Goal: Task Accomplishment & Management: Manage account settings

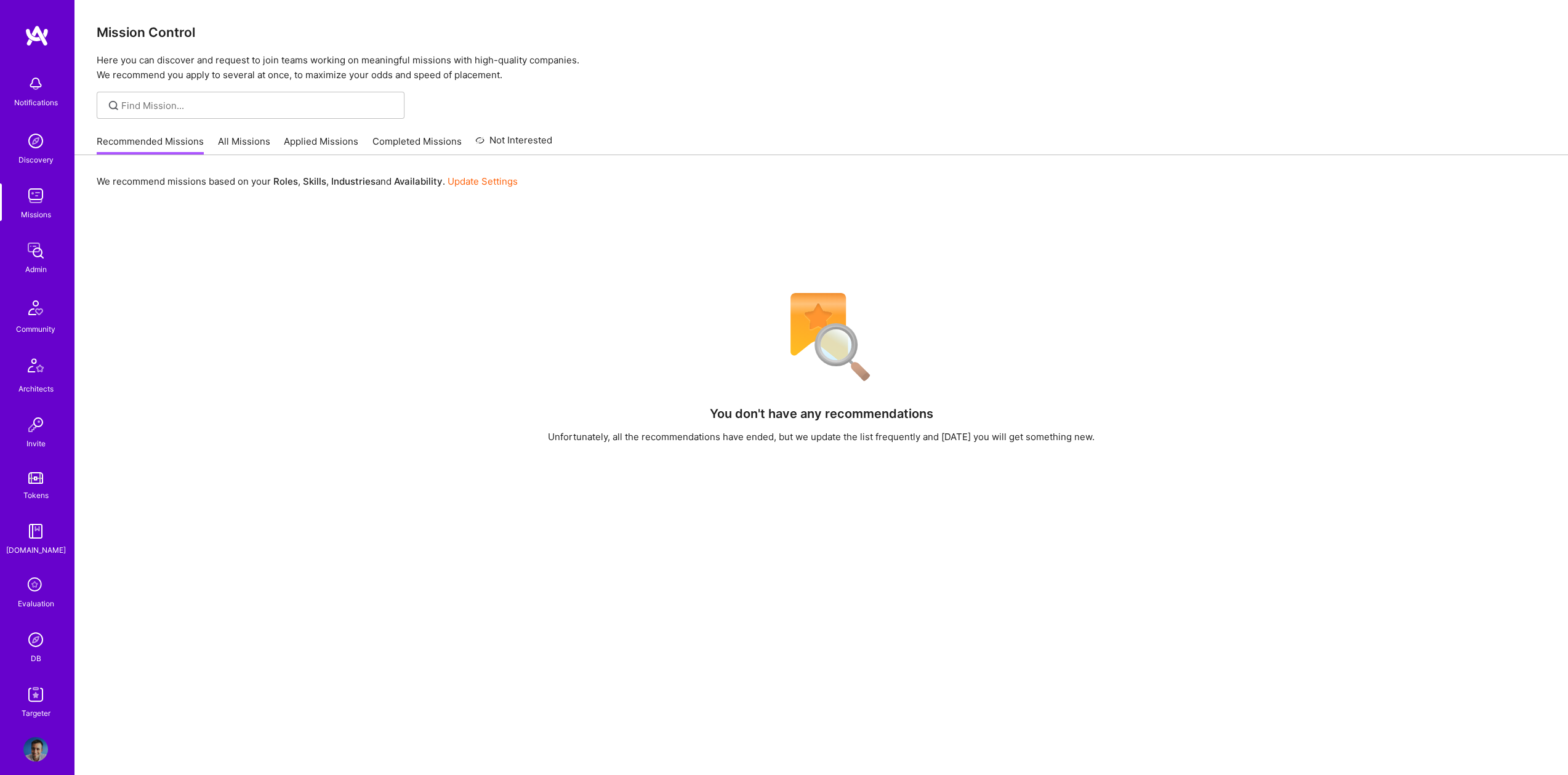
scroll to position [11, 0]
click at [26, 623] on img at bounding box center [35, 629] width 24 height 24
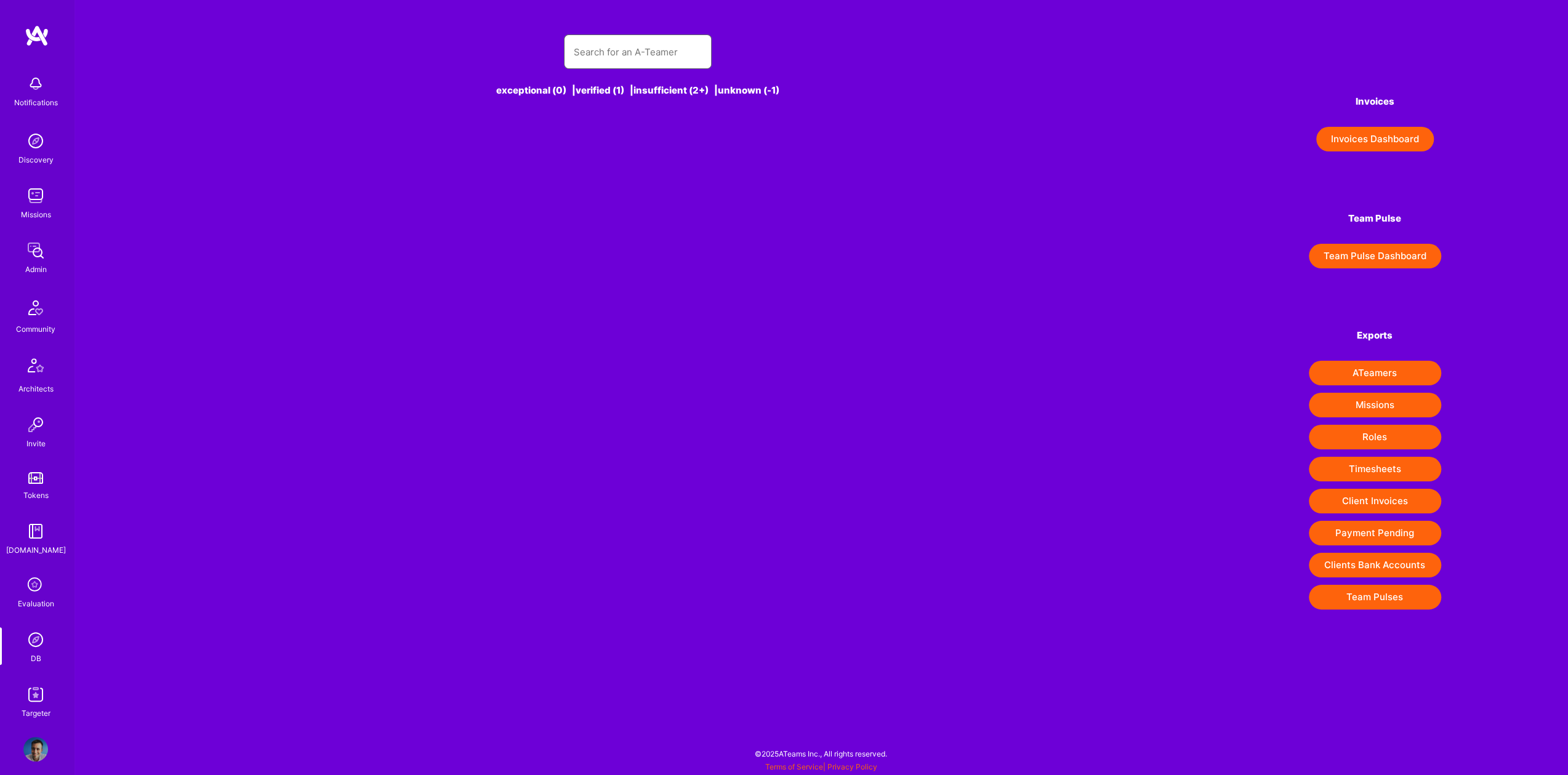
click at [603, 51] on input "text" at bounding box center [638, 52] width 128 height 32
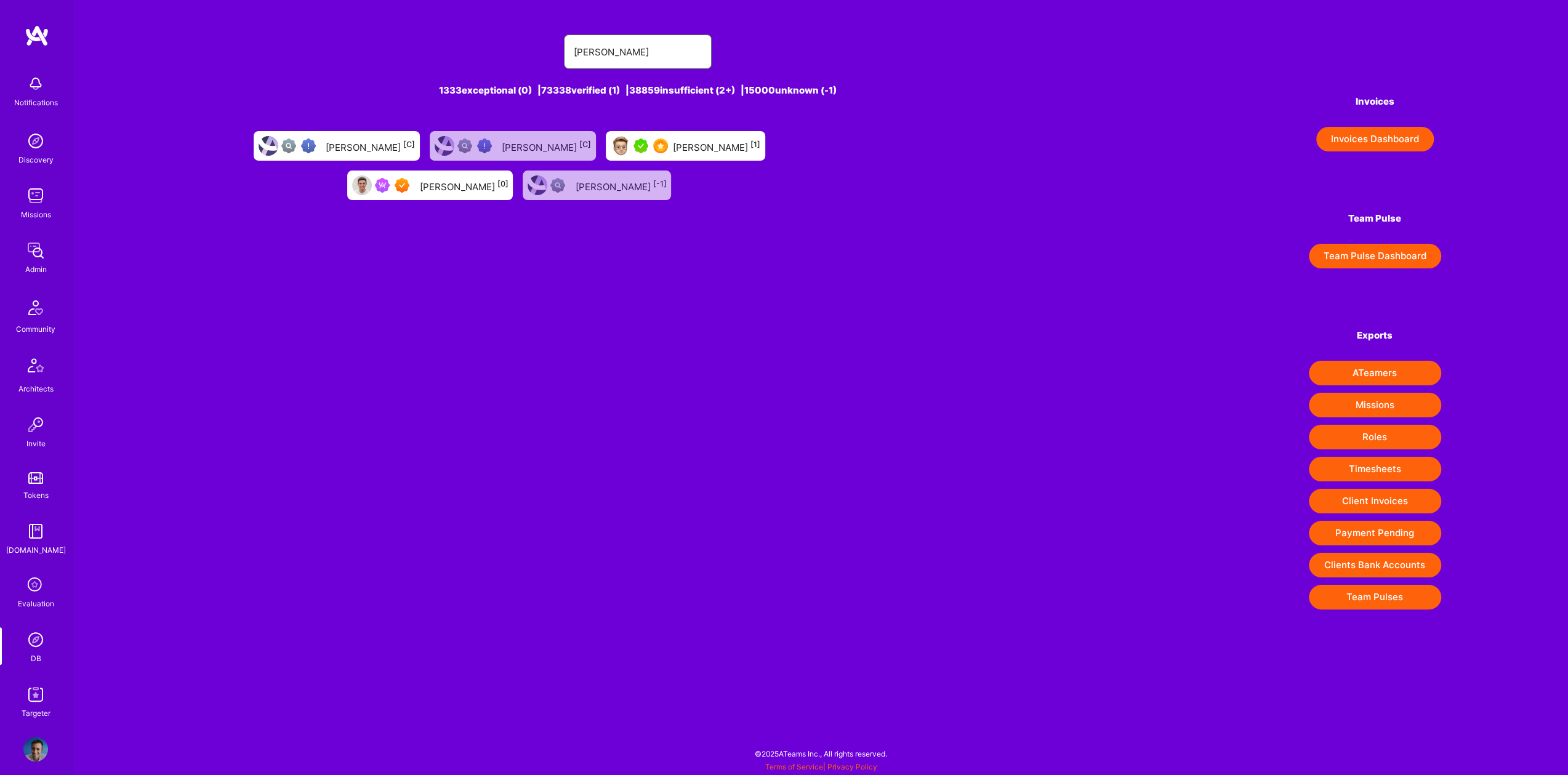
type input "eliot raymond"
click at [439, 197] on div "Eliot Raymond [0]" at bounding box center [430, 186] width 166 height 30
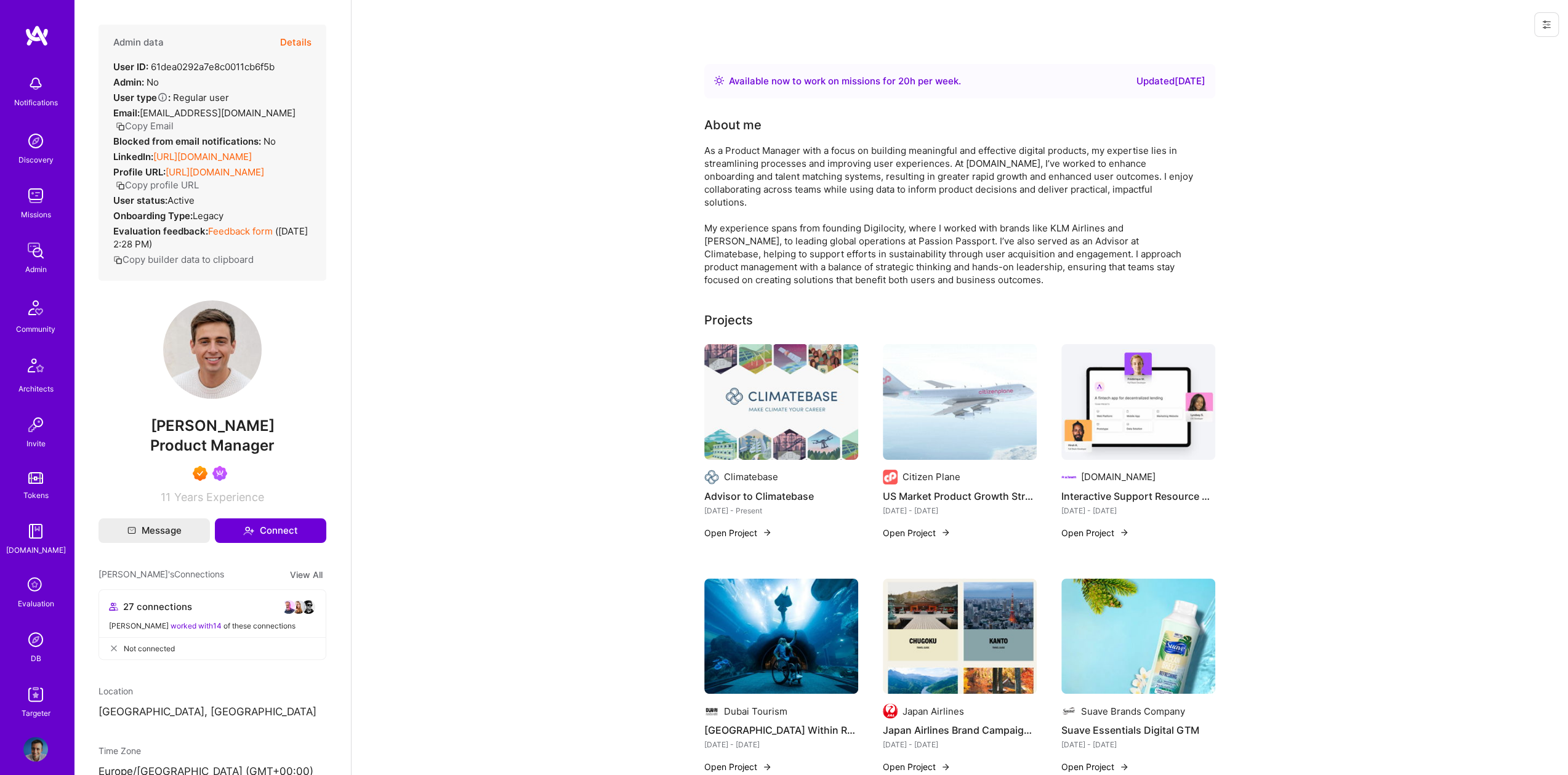
click at [225, 69] on div "User ID: 61dea0292a7e8c0011cb6f5b" at bounding box center [194, 67] width 161 height 13
copy div "61dea0292a7e8c0011cb6f5b"
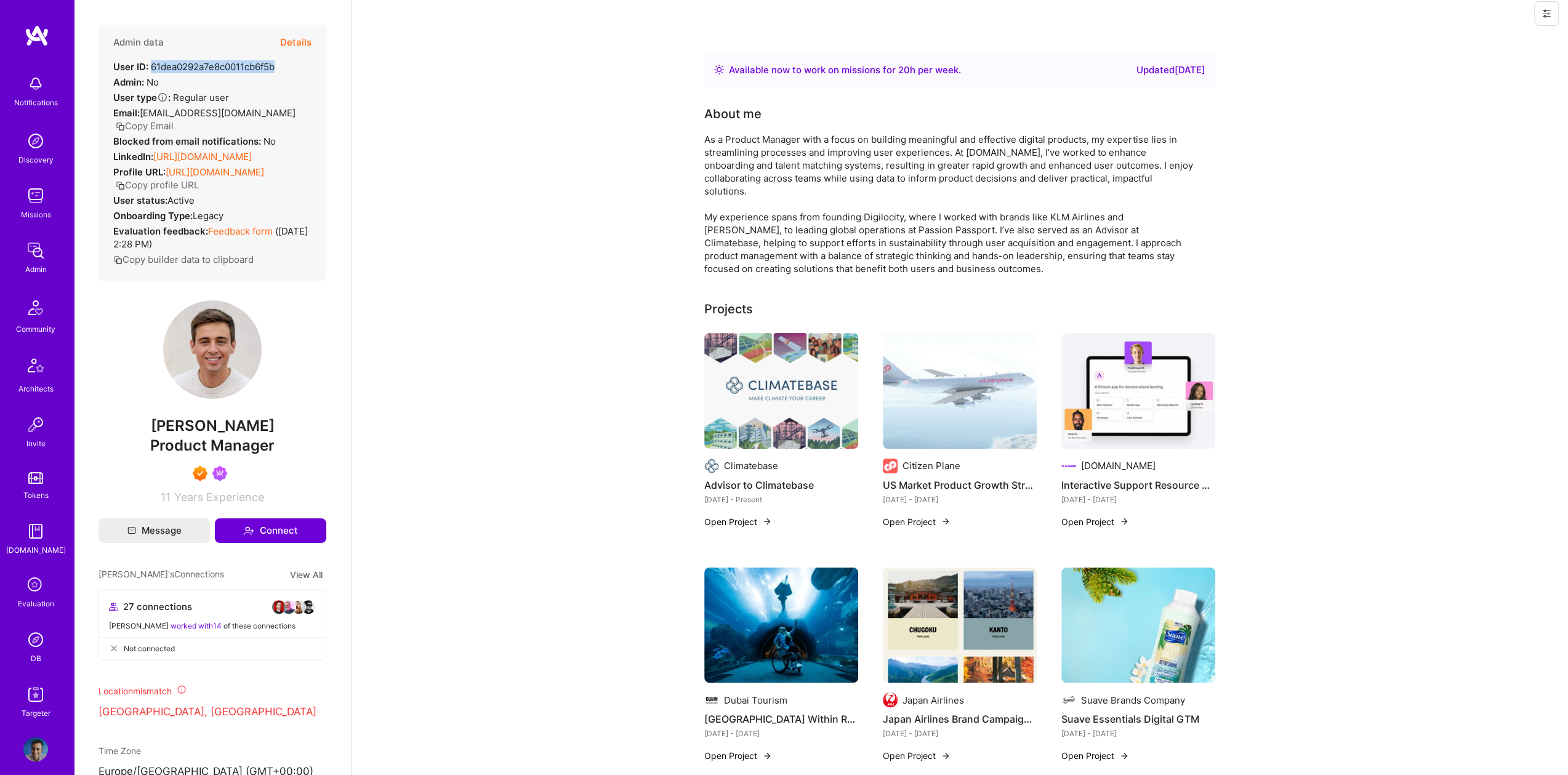
click at [39, 629] on img at bounding box center [35, 640] width 24 height 24
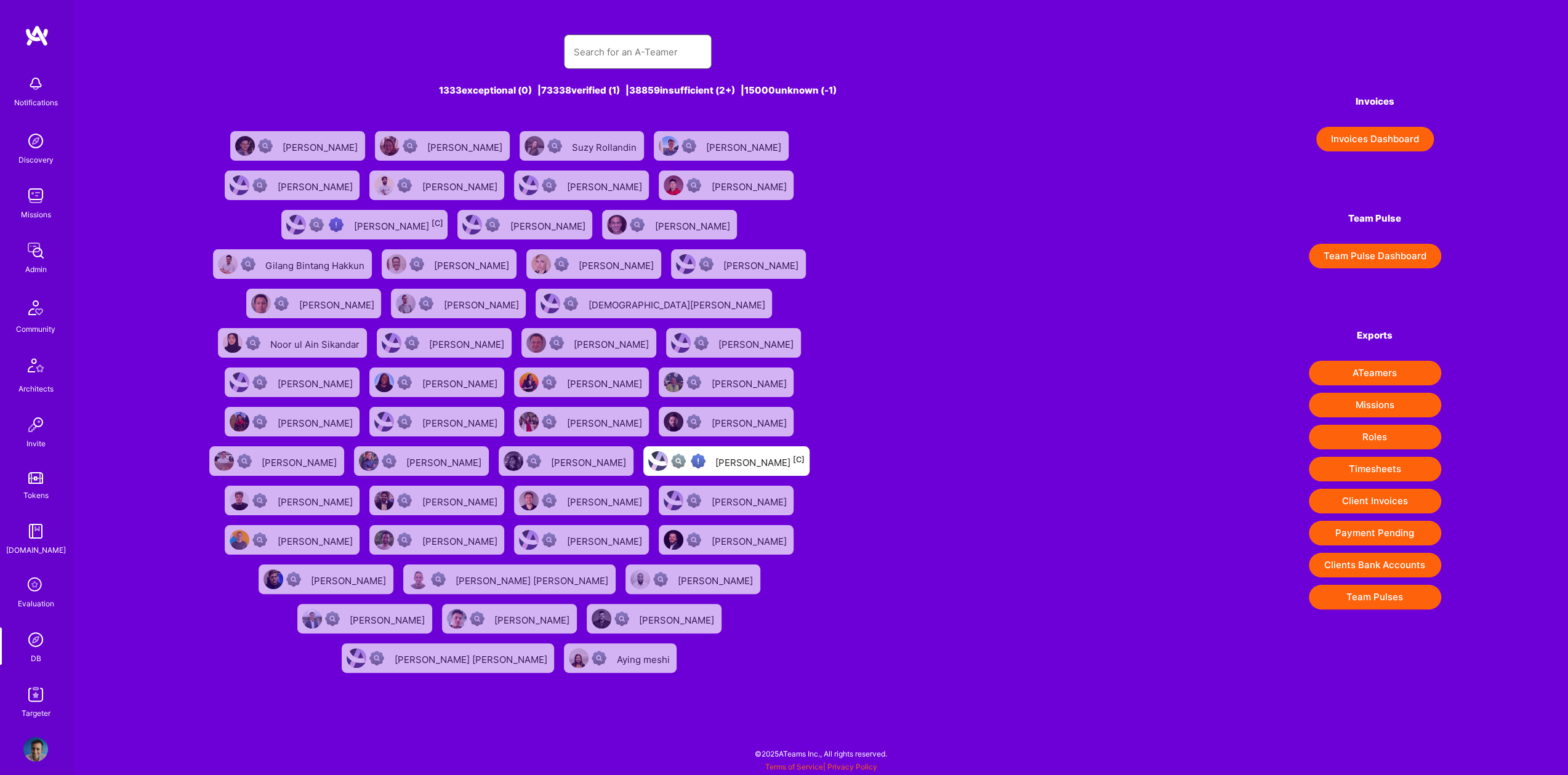
click at [648, 38] on input "text" at bounding box center [638, 52] width 128 height 32
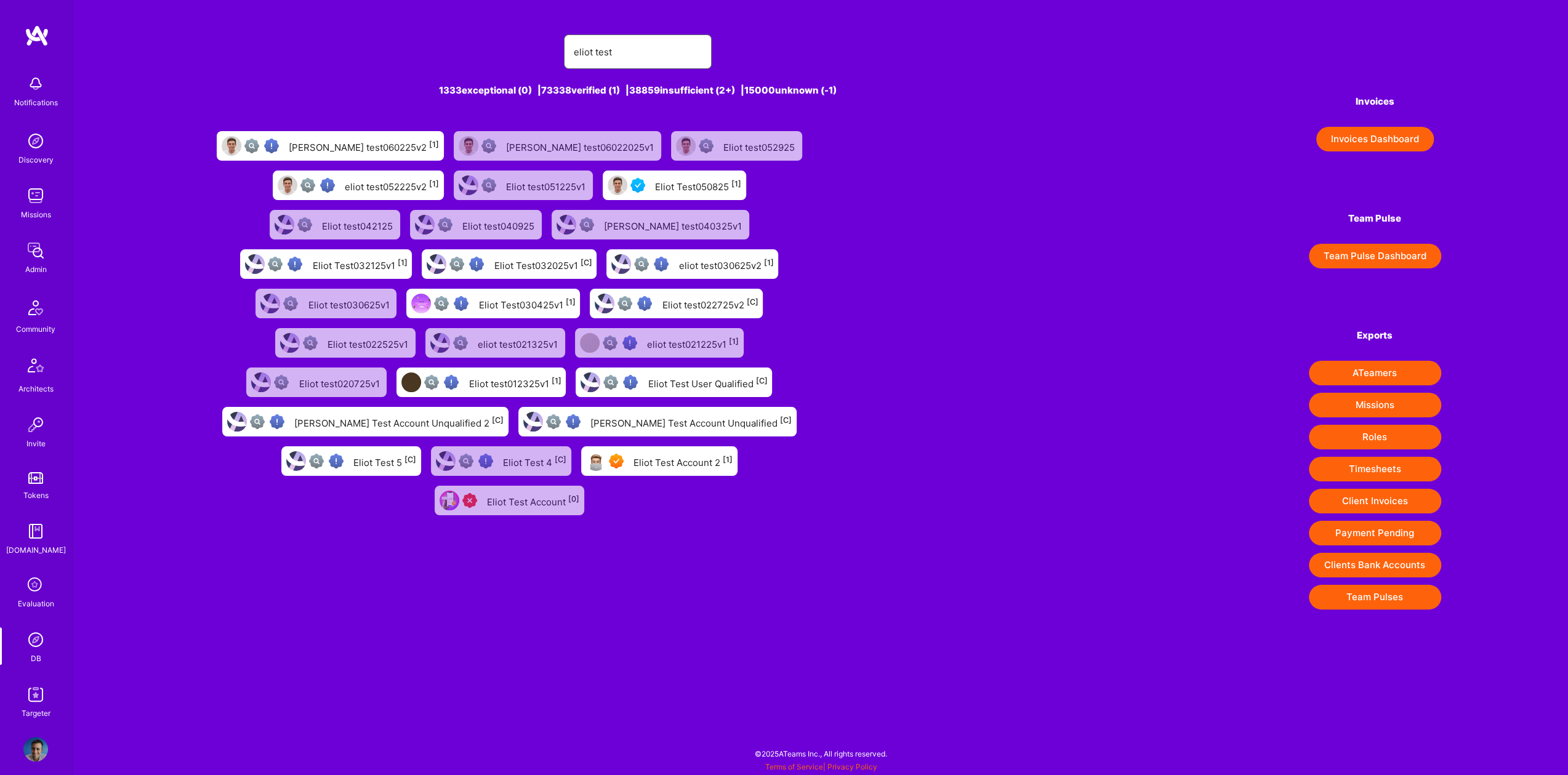
type input "eliot test"
click at [666, 466] on div "Eliot Test Account 2 [1]" at bounding box center [683, 461] width 99 height 16
click at [702, 189] on div "Eliot Test050825 [1]" at bounding box center [698, 185] width 86 height 16
click at [35, 742] on img at bounding box center [35, 749] width 24 height 24
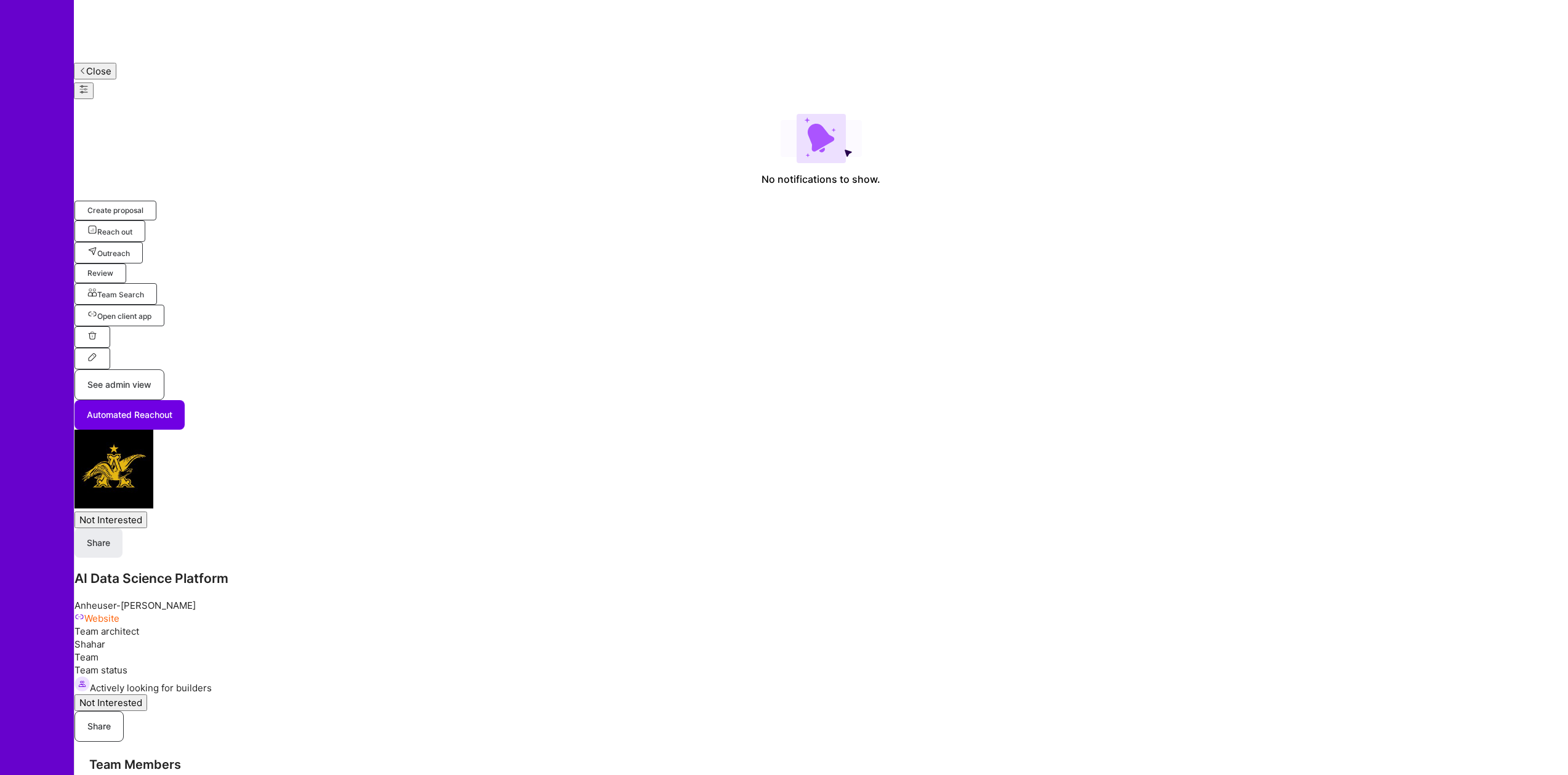
scroll to position [515, 0]
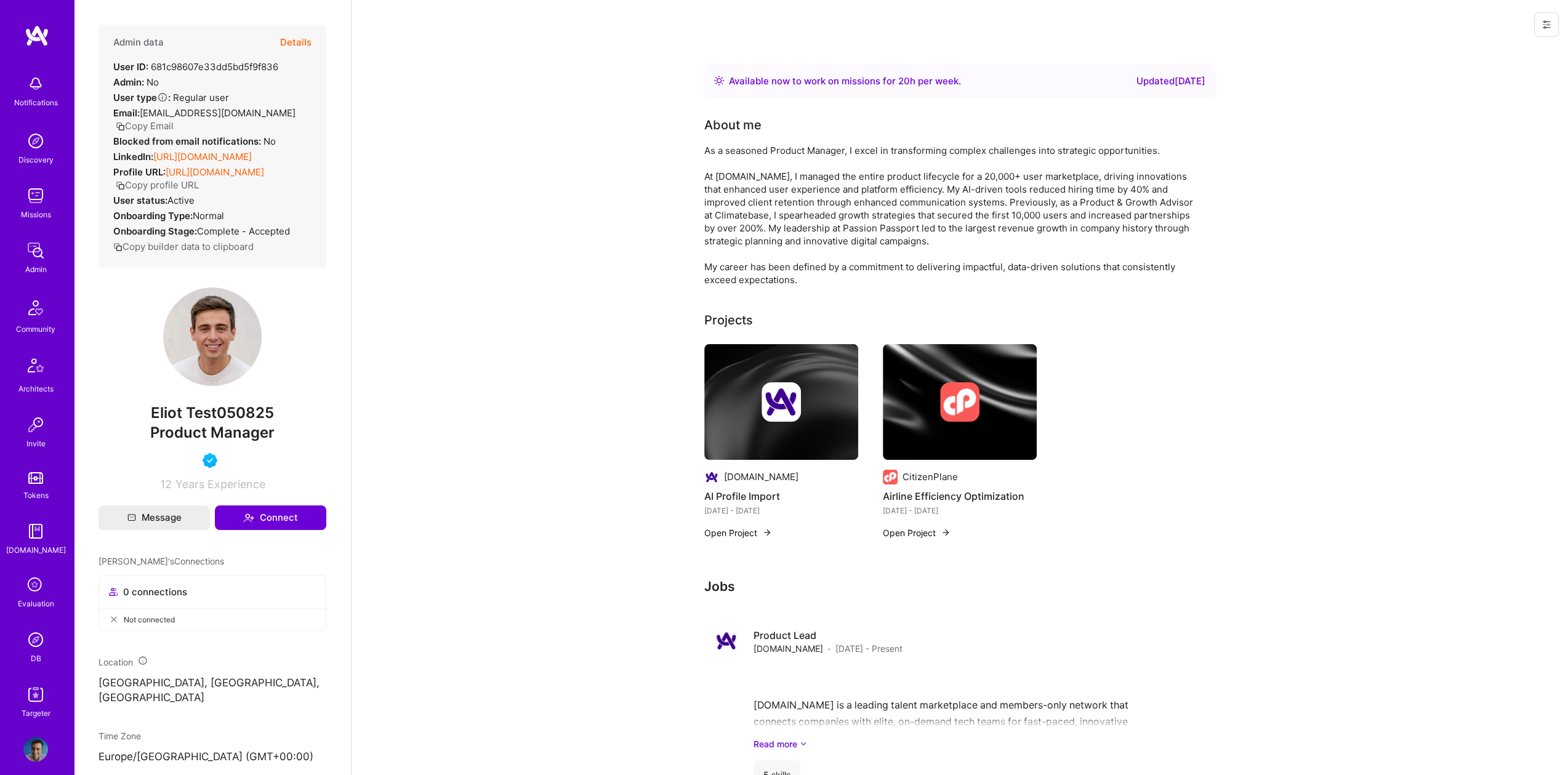
click at [223, 62] on div "User ID: 681c98607e33dd5bd5f9f836" at bounding box center [196, 67] width 165 height 13
copy div "681c98607e33dd5bd5f9f836"
click at [1551, 17] on button at bounding box center [1547, 24] width 24 height 24
click at [1482, 57] on button "Login as Eliot" at bounding box center [1494, 52] width 130 height 32
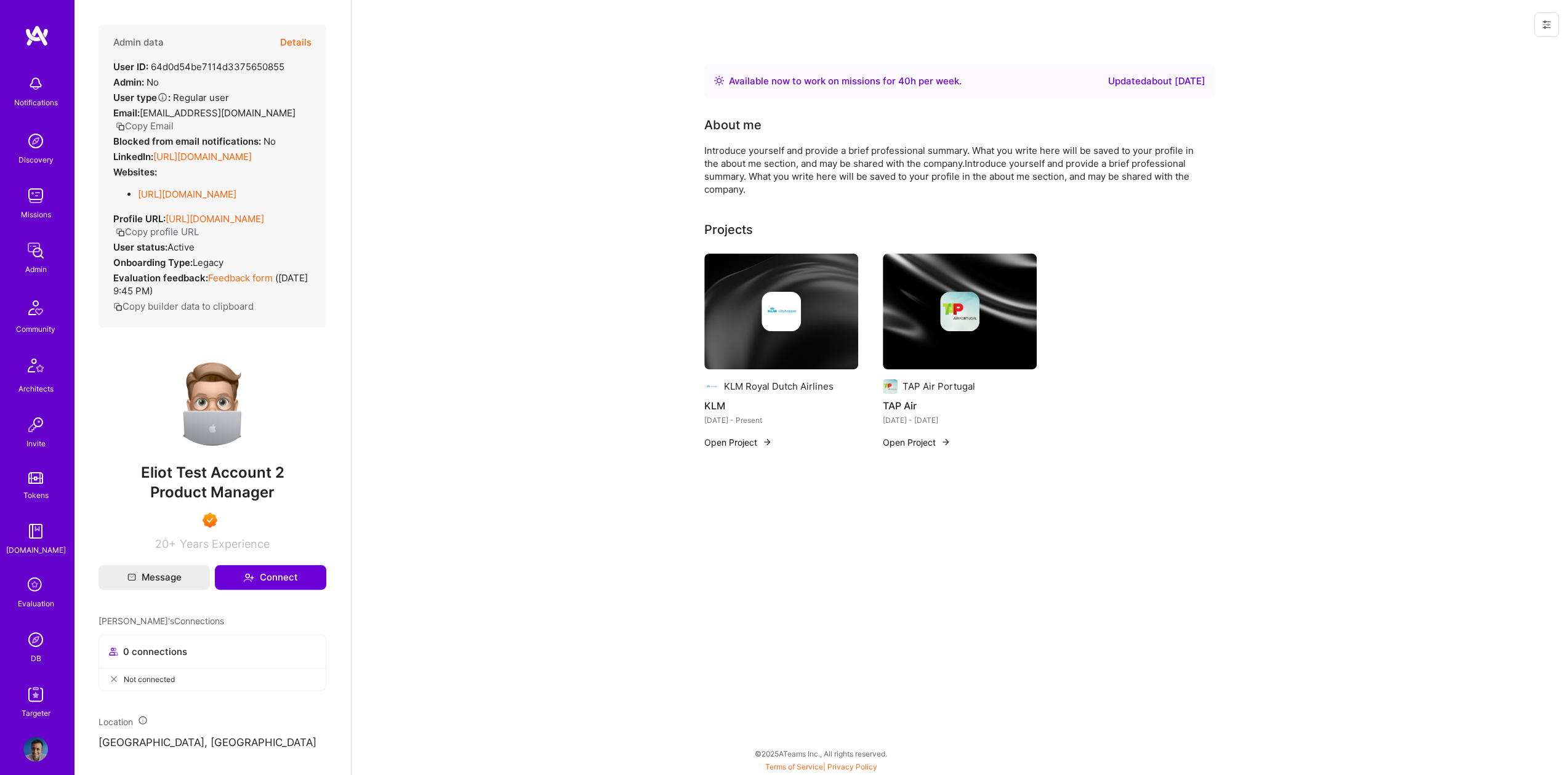
click at [1545, 21] on icon at bounding box center [1546, 24] width 10 height 10
click at [1525, 48] on button "Login as Eliot" at bounding box center [1494, 52] width 130 height 32
